Goal: Transaction & Acquisition: Book appointment/travel/reservation

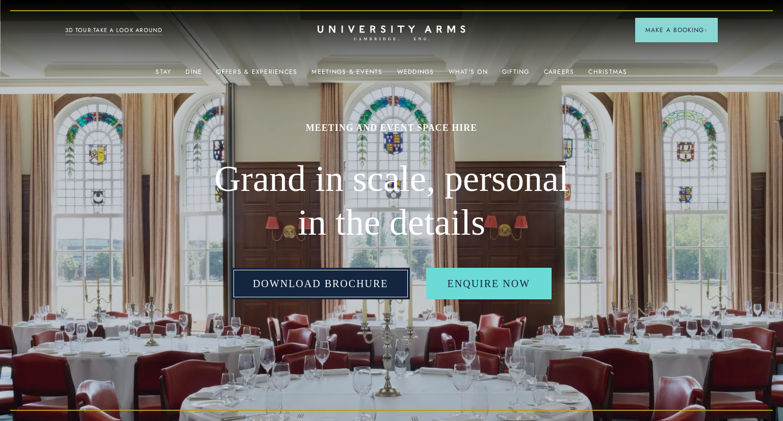
click at [361, 236] on h2 "Grand in scale, personal in the details" at bounding box center [391, 200] width 391 height 87
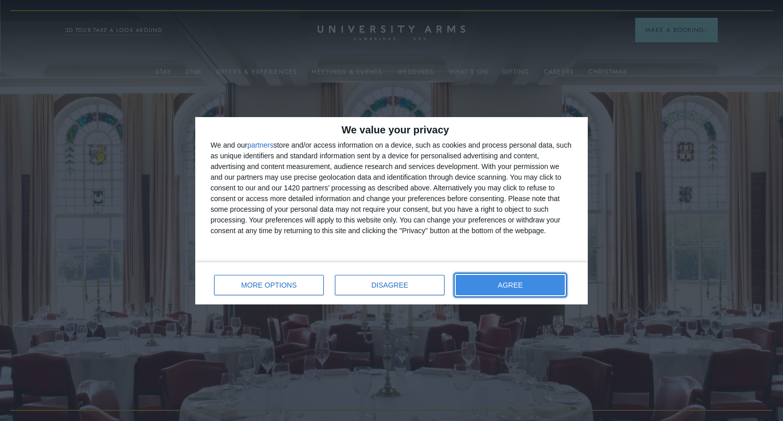
click at [513, 287] on span "AGREE" at bounding box center [510, 285] width 25 height 7
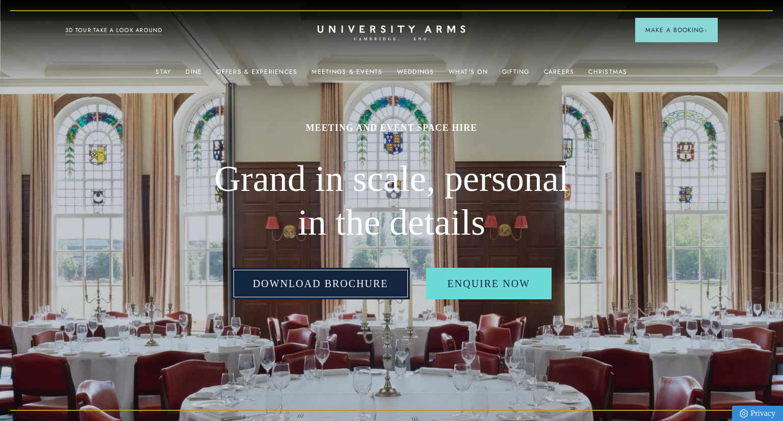
click at [348, 279] on link "Download Brochure" at bounding box center [320, 284] width 178 height 32
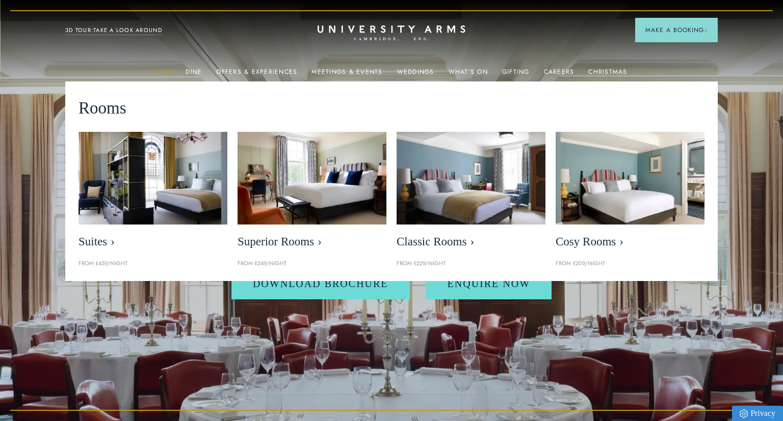
click at [165, 72] on link "Stay" at bounding box center [163, 74] width 16 height 13
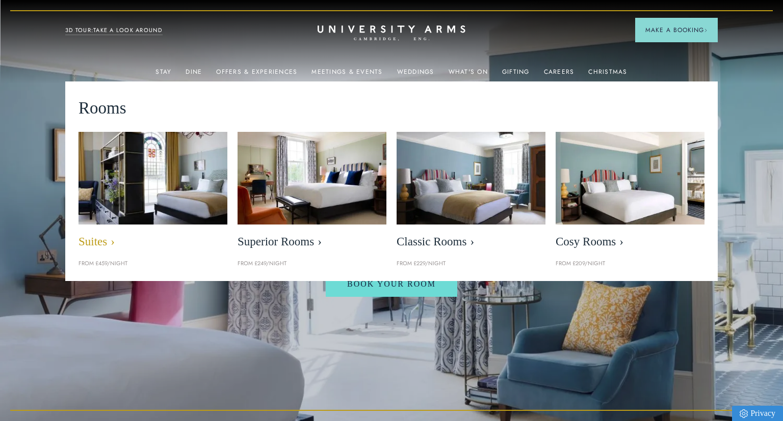
click at [144, 213] on img at bounding box center [152, 178] width 171 height 107
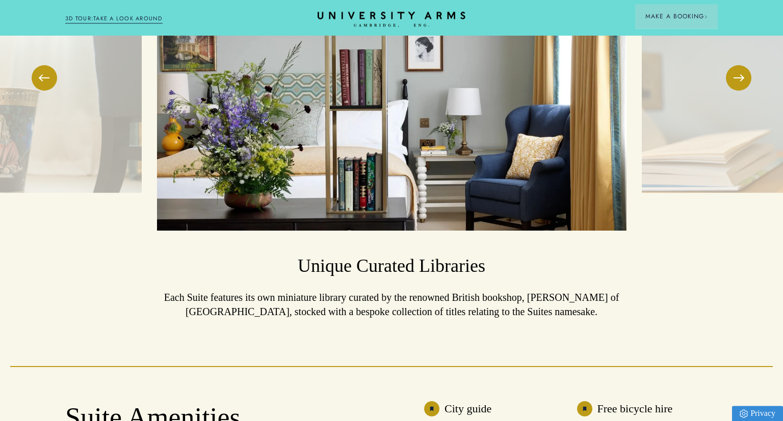
scroll to position [1708, 0]
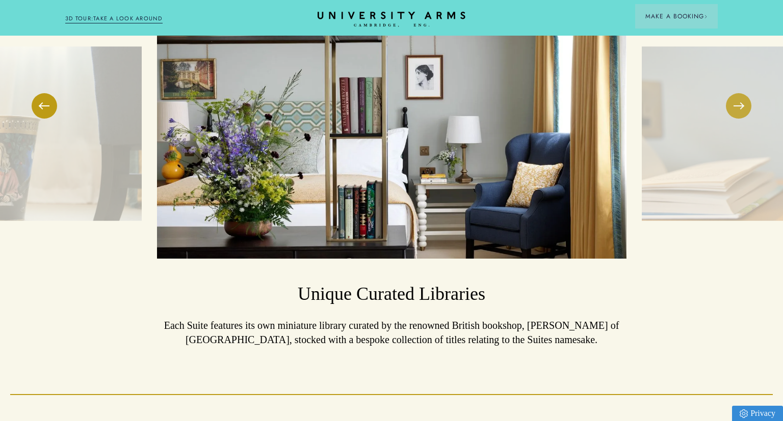
click at [740, 104] on button at bounding box center [738, 105] width 25 height 25
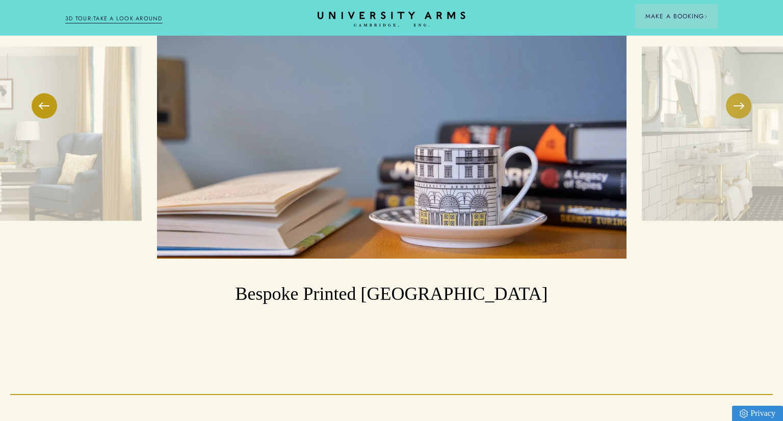
click at [740, 104] on button at bounding box center [738, 105] width 25 height 25
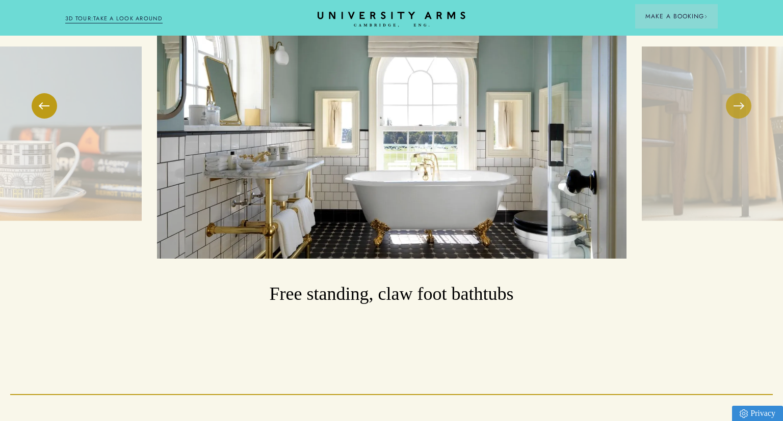
click at [740, 104] on button at bounding box center [738, 105] width 25 height 25
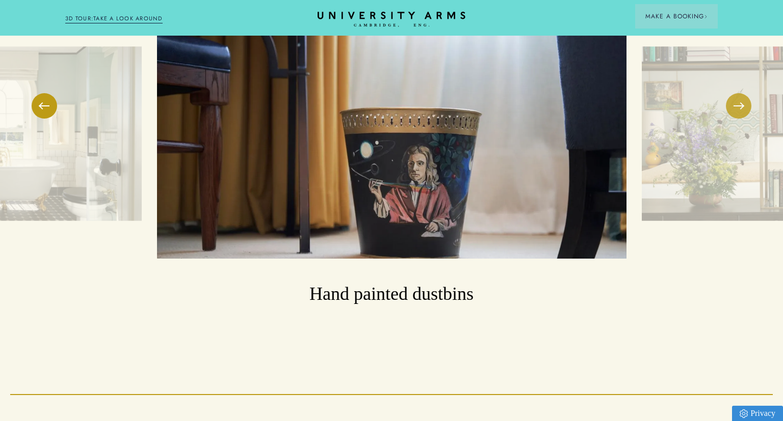
click at [740, 104] on button at bounding box center [738, 105] width 25 height 25
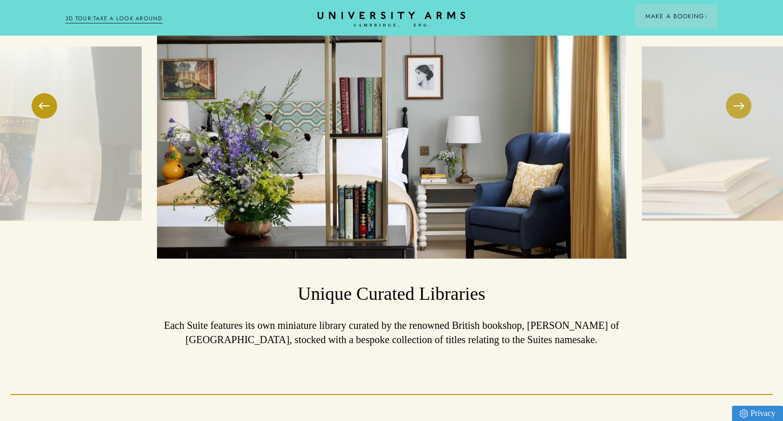
click at [740, 104] on button at bounding box center [738, 105] width 25 height 25
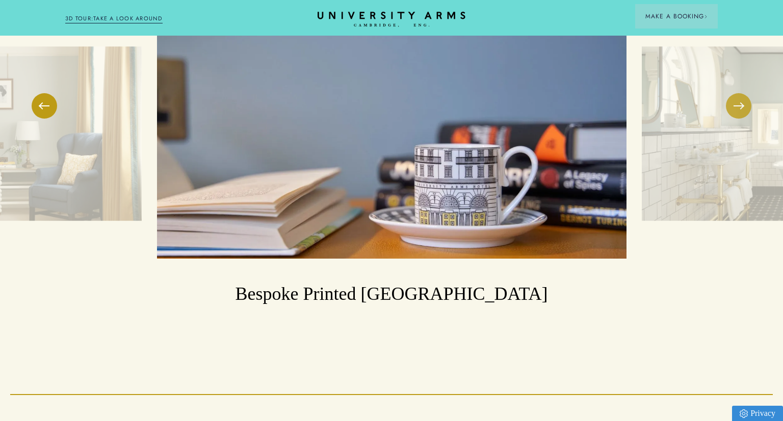
click at [743, 99] on button at bounding box center [738, 105] width 25 height 25
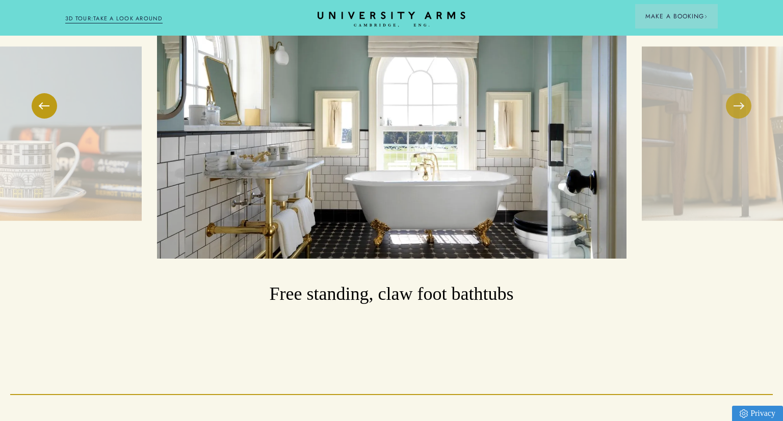
click at [742, 110] on button at bounding box center [738, 105] width 25 height 25
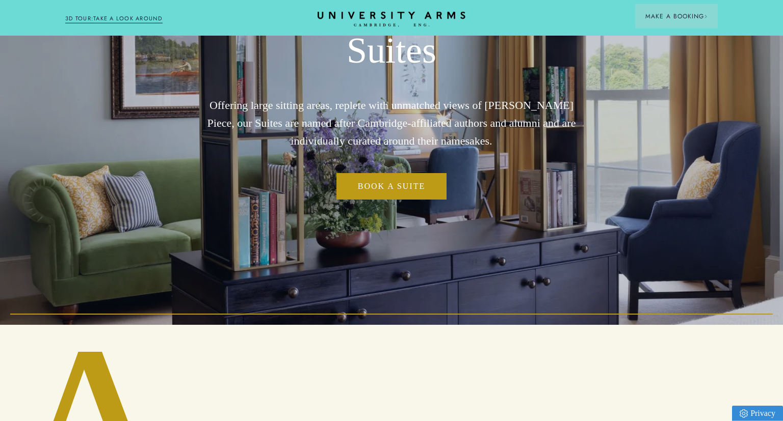
scroll to position [0, 0]
